Goal: Obtain resource: Obtain resource

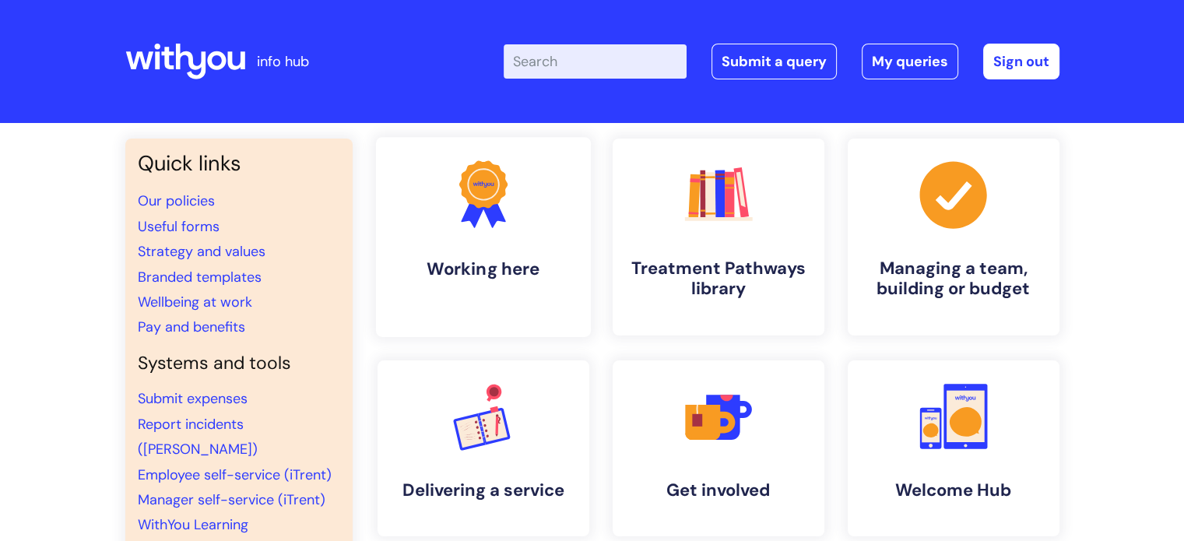
click at [534, 232] on link ".cls-1{fill:#f89b22;}.cls-1,.cls-2,.cls-3{stroke-width:0px;}.cls-2{fill:#2d3cff…" at bounding box center [482, 237] width 215 height 200
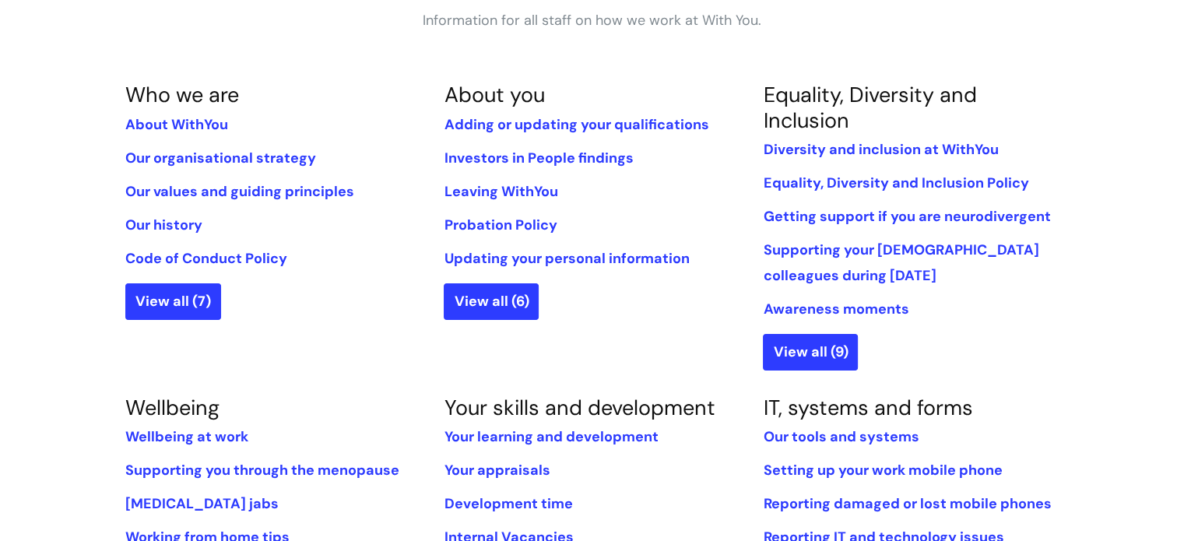
scroll to position [389, 0]
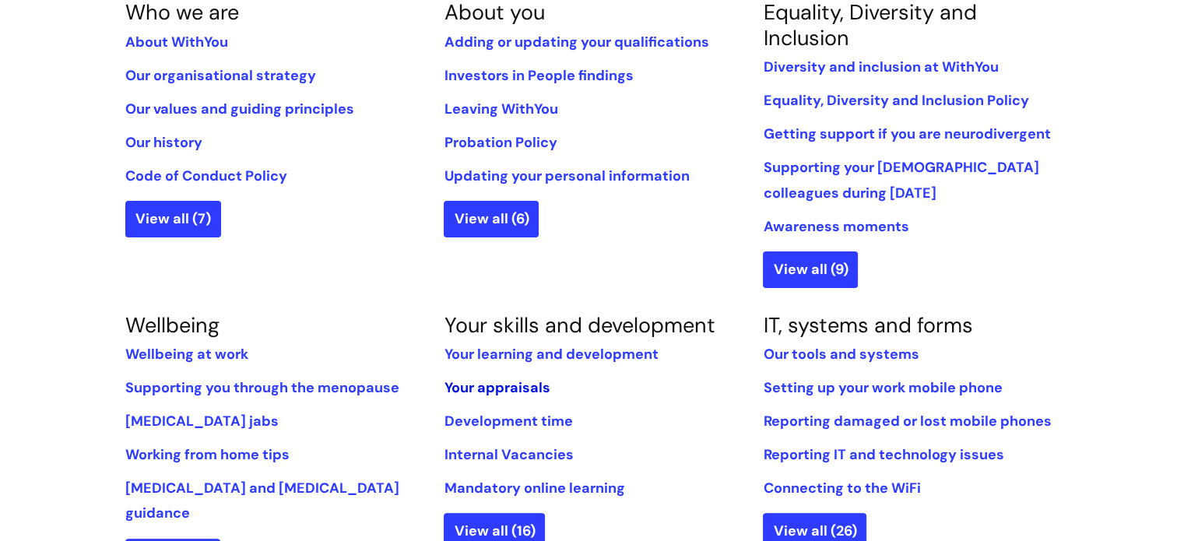
click at [502, 385] on link "Your appraisals" at bounding box center [497, 387] width 106 height 19
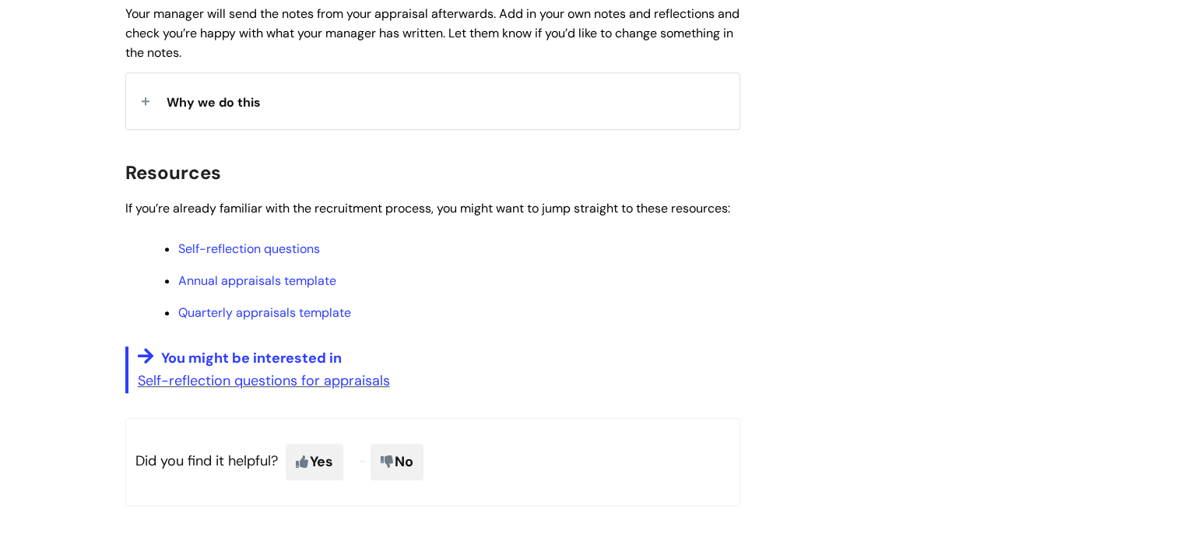
scroll to position [1323, 0]
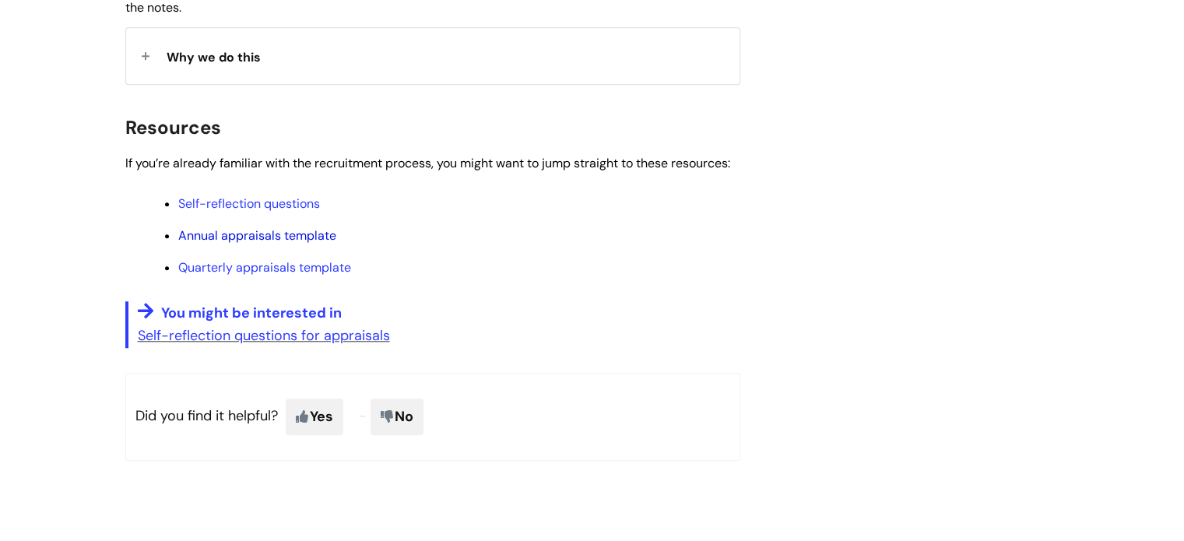
click at [308, 235] on link "Annual appraisals template" at bounding box center [257, 235] width 158 height 16
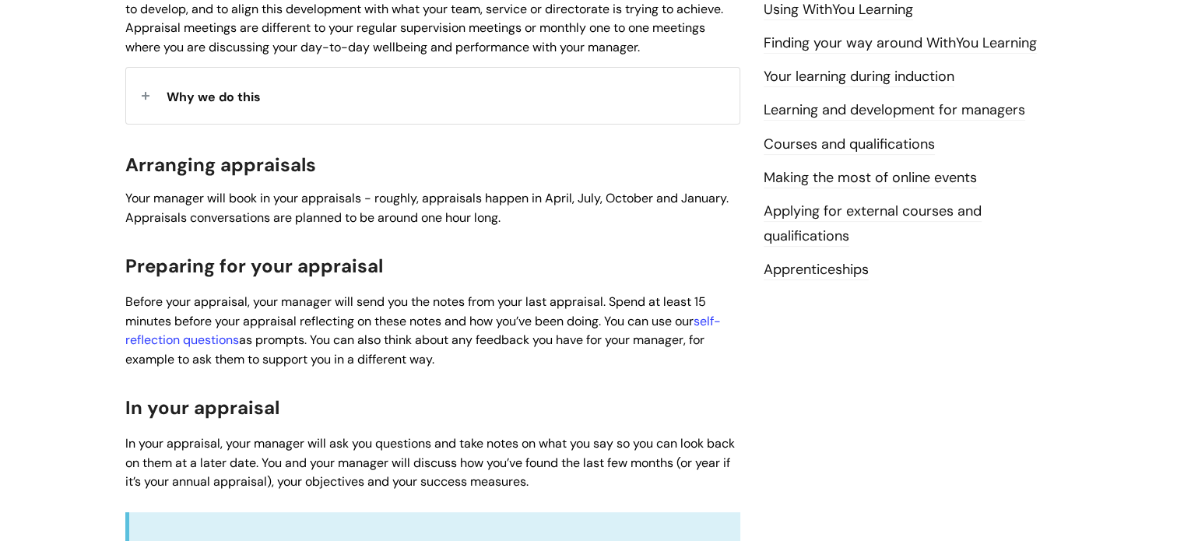
scroll to position [338, 0]
